Goal: Task Accomplishment & Management: Manage account settings

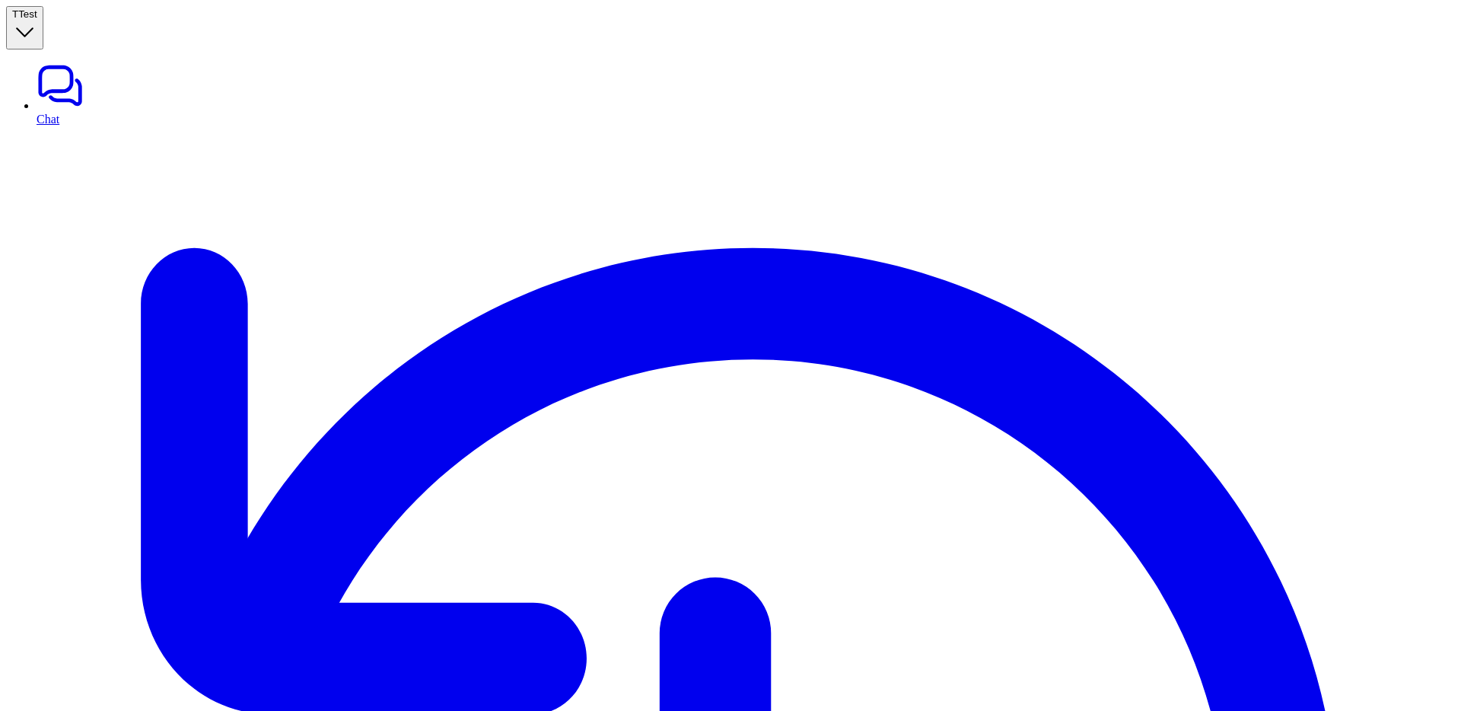
scroll to position [2, 0]
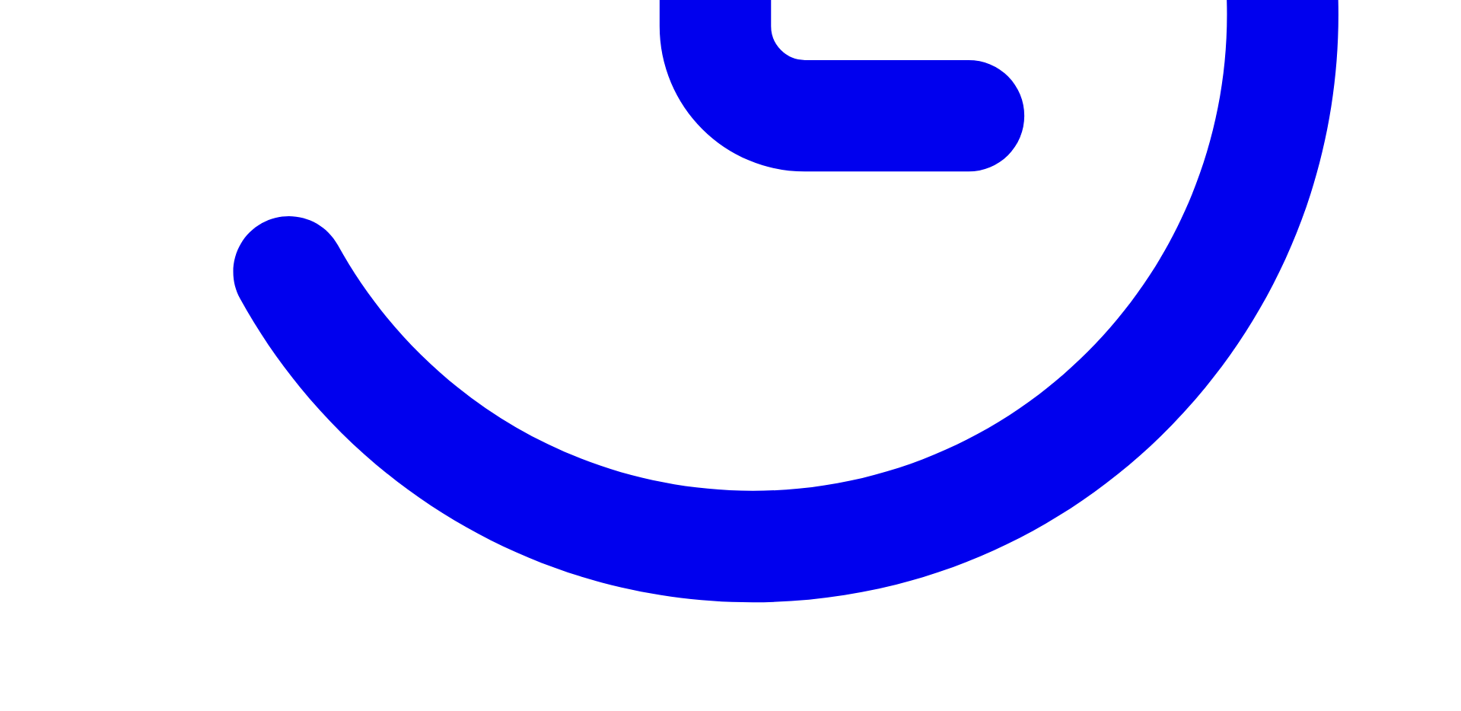
scroll to position [848, 0]
